Goal: Navigation & Orientation: Understand site structure

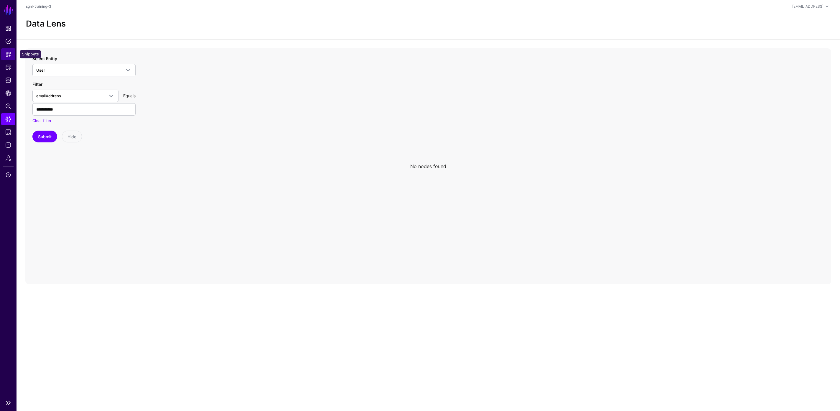
click at [9, 55] on span "Snippets" at bounding box center [8, 54] width 6 height 6
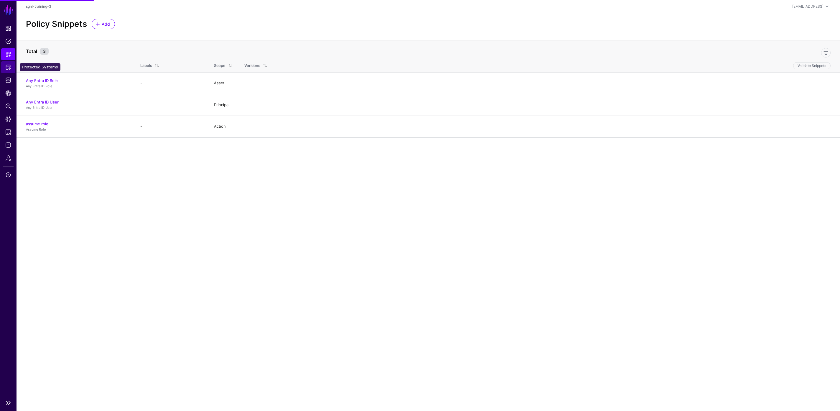
click at [9, 68] on span "Protected Systems" at bounding box center [8, 67] width 6 height 6
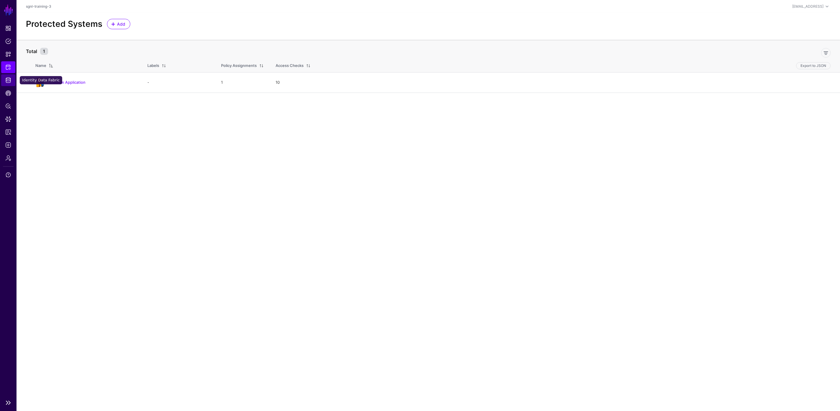
click at [8, 80] on span "Identity Data Fabric" at bounding box center [8, 80] width 6 height 6
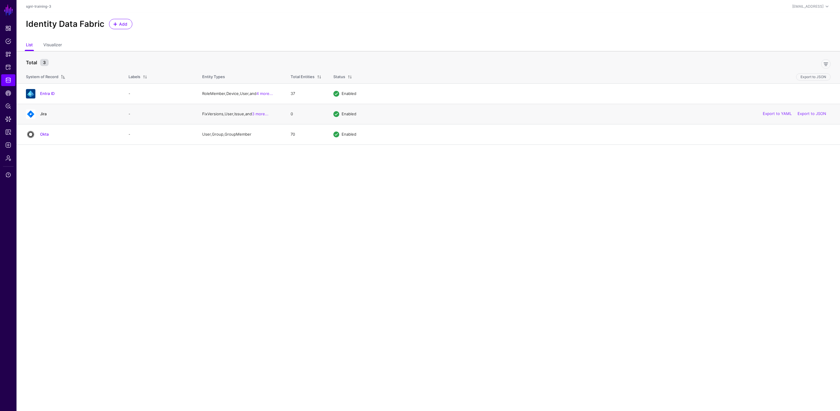
click at [43, 113] on link "Jira" at bounding box center [43, 113] width 6 height 5
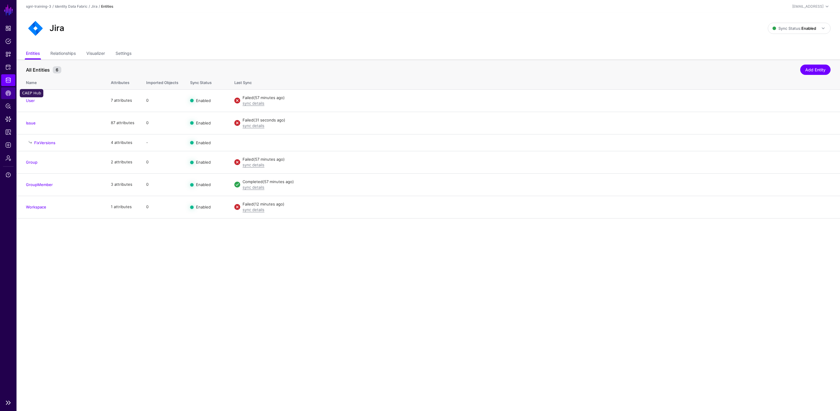
click at [6, 90] on link "CAEP Hub" at bounding box center [8, 93] width 14 height 12
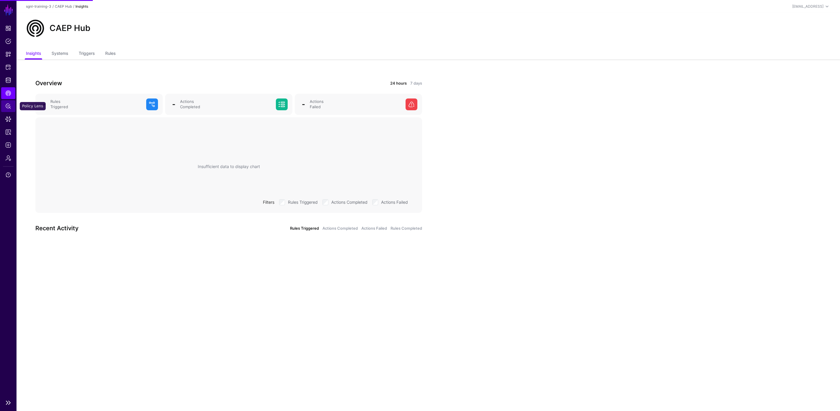
click at [6, 105] on span "Policy Lens" at bounding box center [8, 106] width 6 height 6
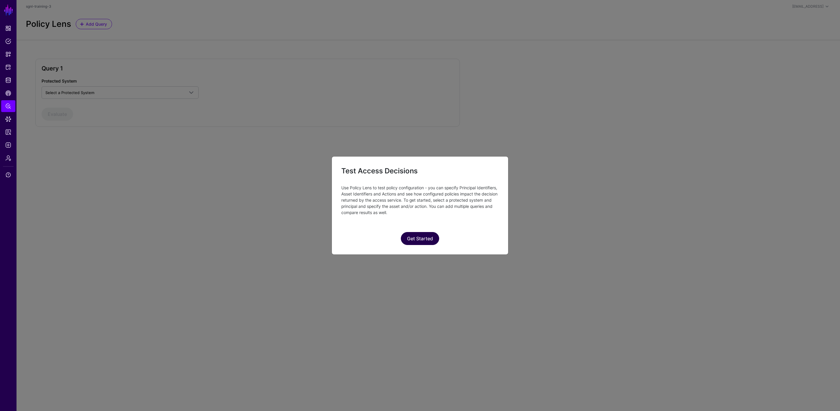
click at [427, 241] on button "Get Started" at bounding box center [420, 238] width 38 height 13
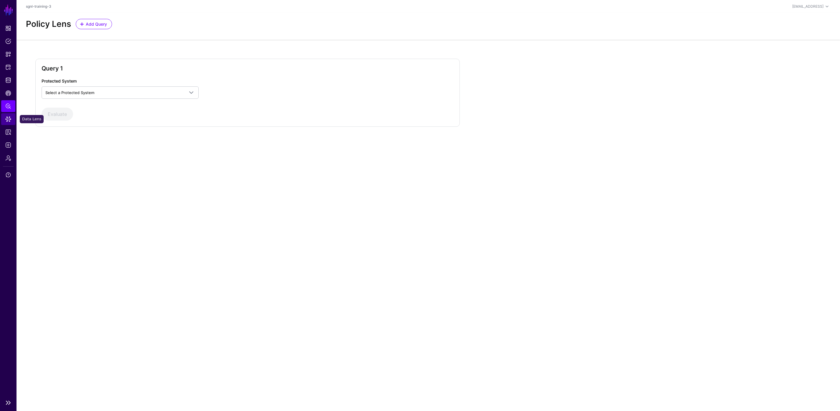
click at [6, 120] on span "Data Lens" at bounding box center [8, 119] width 6 height 6
click at [7, 129] on span "Access Reporting" at bounding box center [8, 132] width 6 height 6
click at [8, 142] on span "Logs" at bounding box center [8, 145] width 6 height 6
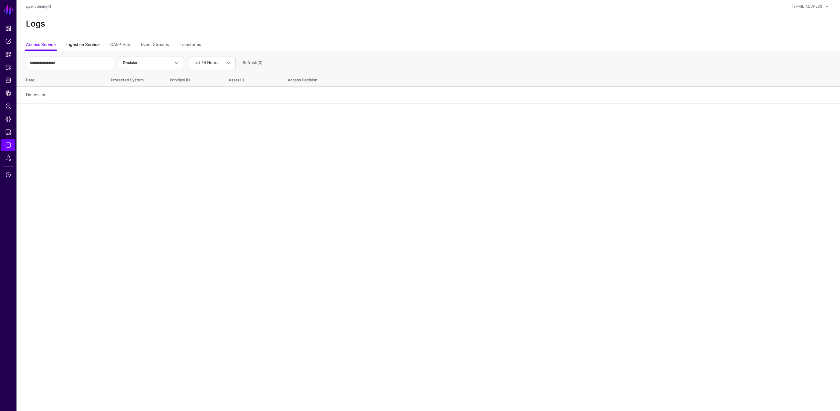
click at [90, 42] on link "Ingestion Service" at bounding box center [82, 44] width 33 height 11
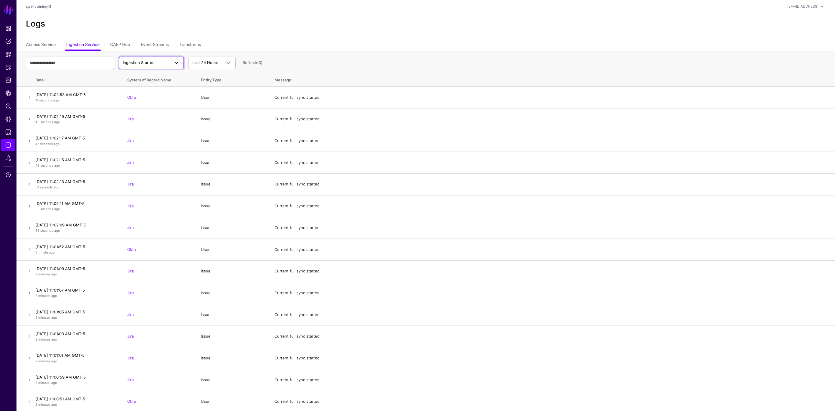
click at [144, 63] on span "Ingestion Started" at bounding box center [139, 62] width 32 height 5
click at [143, 93] on span "Ingestion Failed" at bounding box center [138, 95] width 29 height 5
